Goal: Information Seeking & Learning: Check status

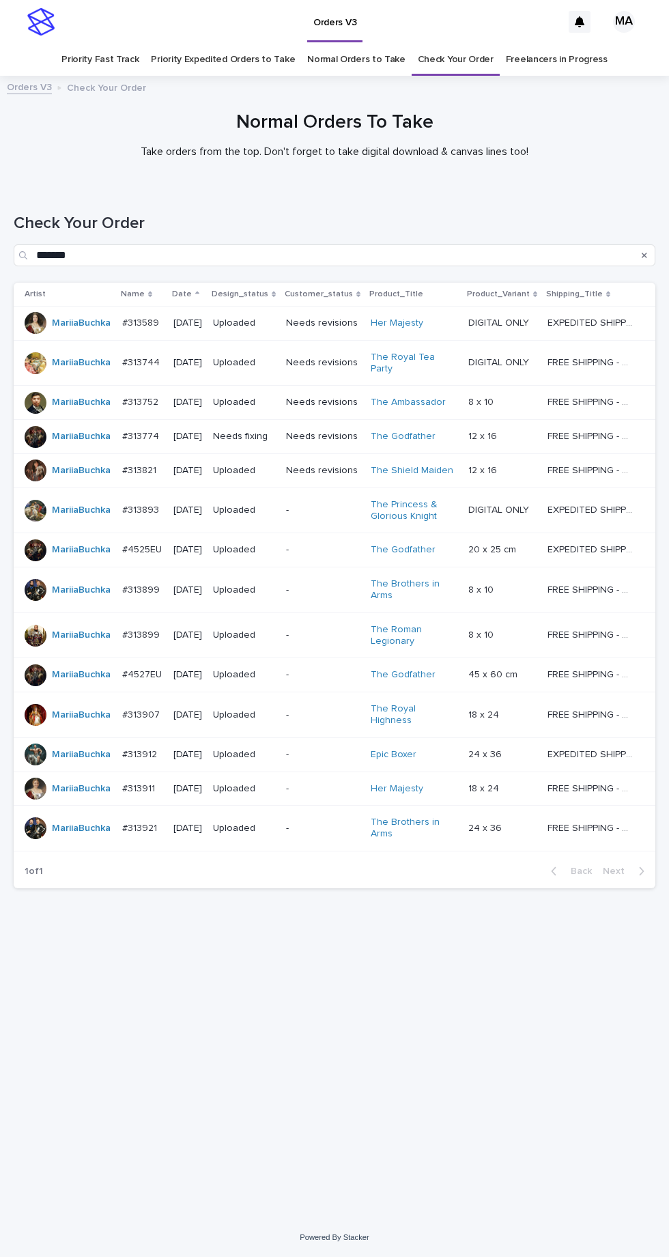
scroll to position [43, 0]
click at [449, 44] on link "Check Your Order" at bounding box center [456, 60] width 76 height 32
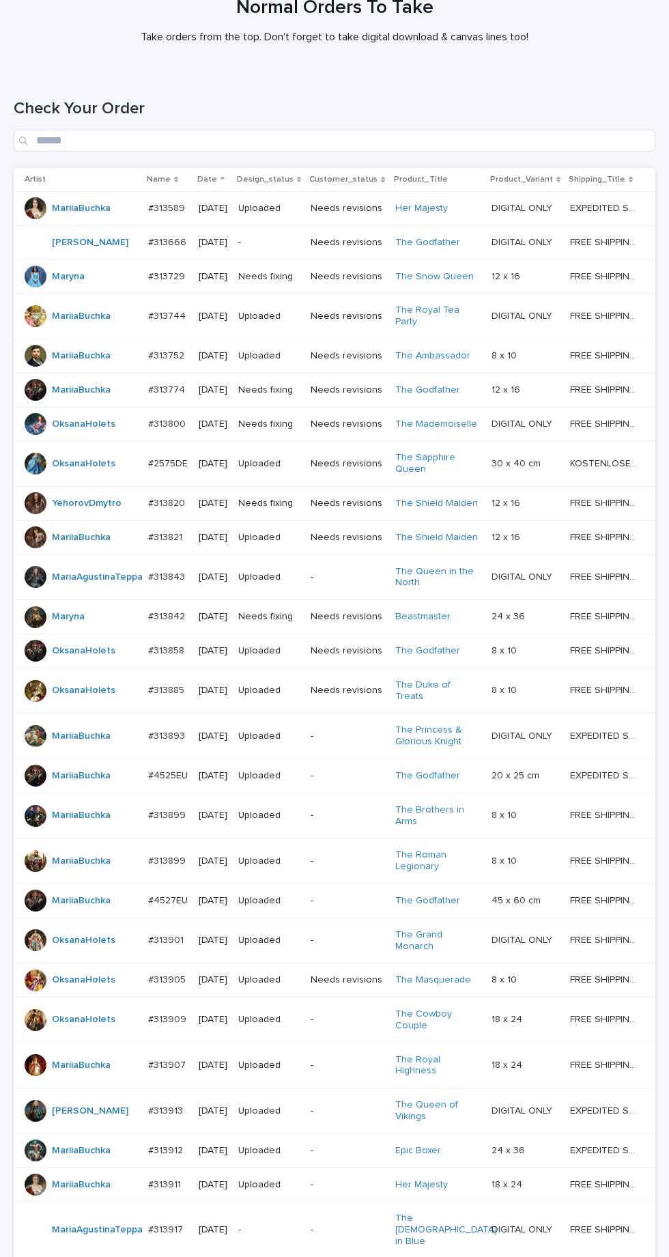
scroll to position [423, 0]
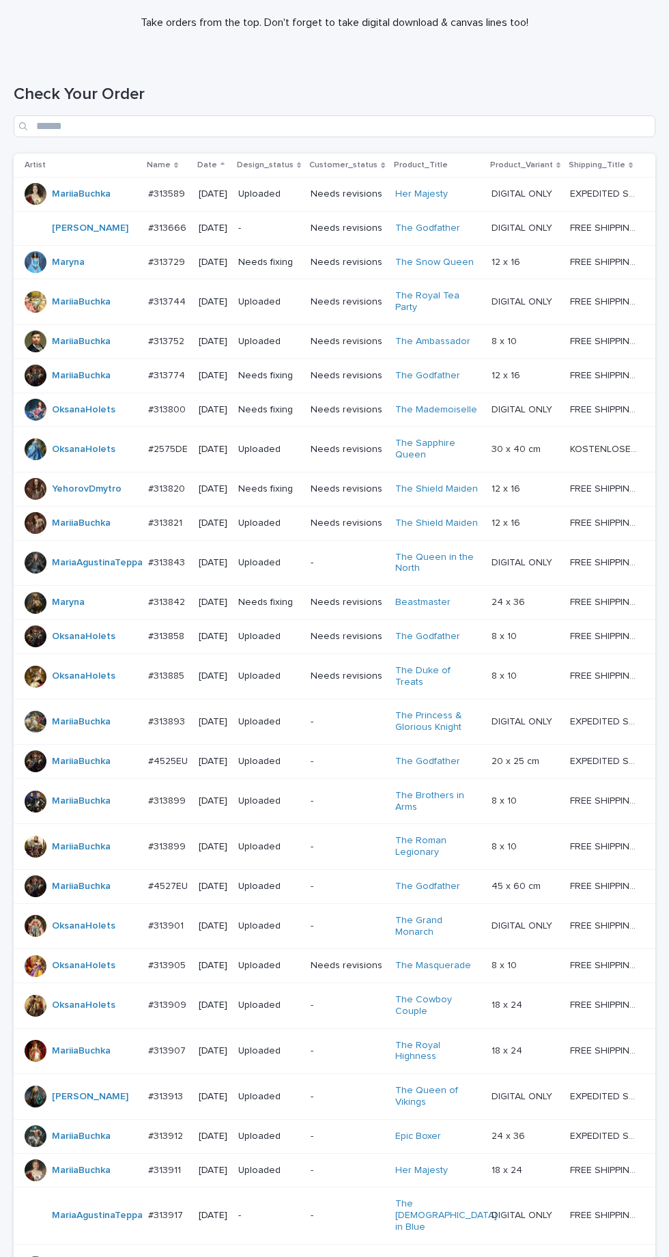
scroll to position [423, 0]
